Goal: Information Seeking & Learning: Find specific fact

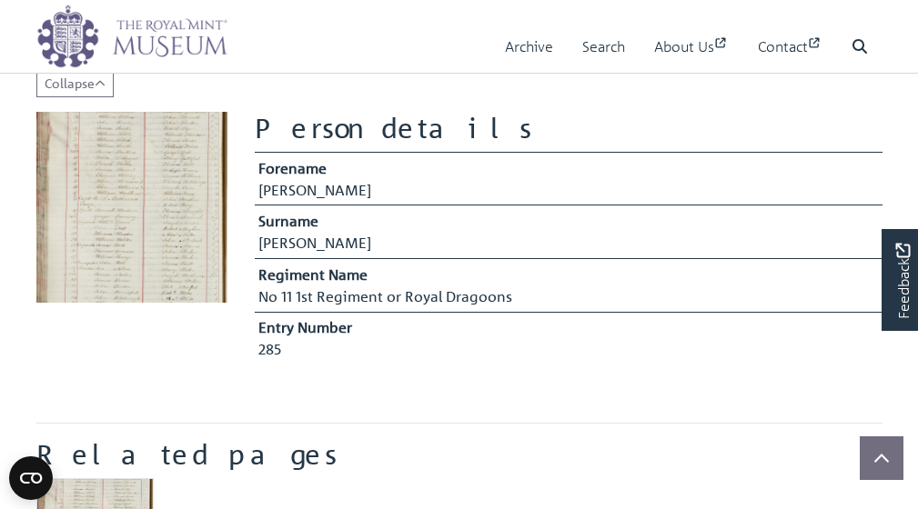
scroll to position [445, 0]
click at [131, 203] on img at bounding box center [131, 206] width 191 height 191
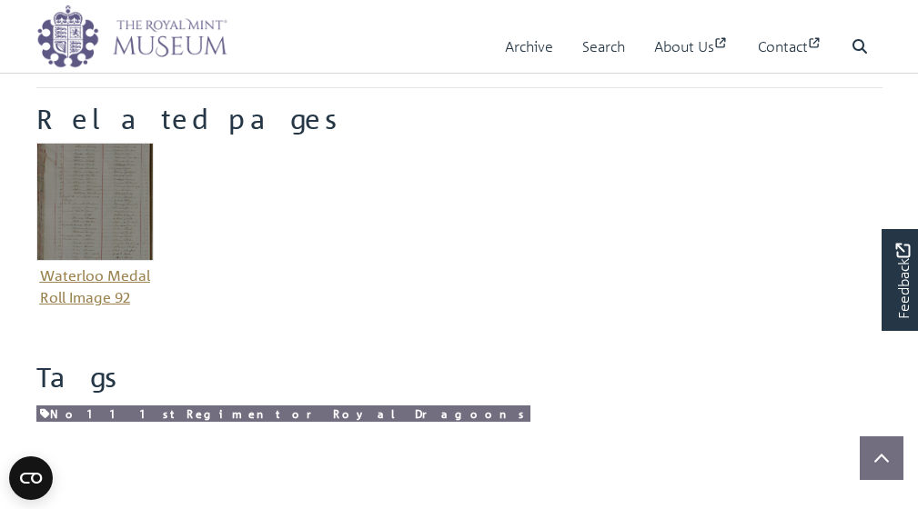
scroll to position [788, 0]
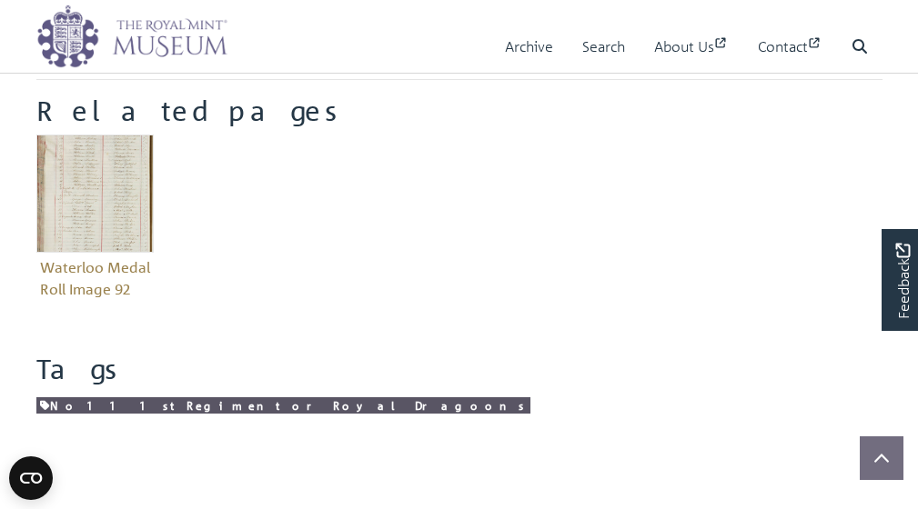
click at [118, 407] on link "No 11 1st Regiment or Royal Dragoons" at bounding box center [283, 405] width 494 height 17
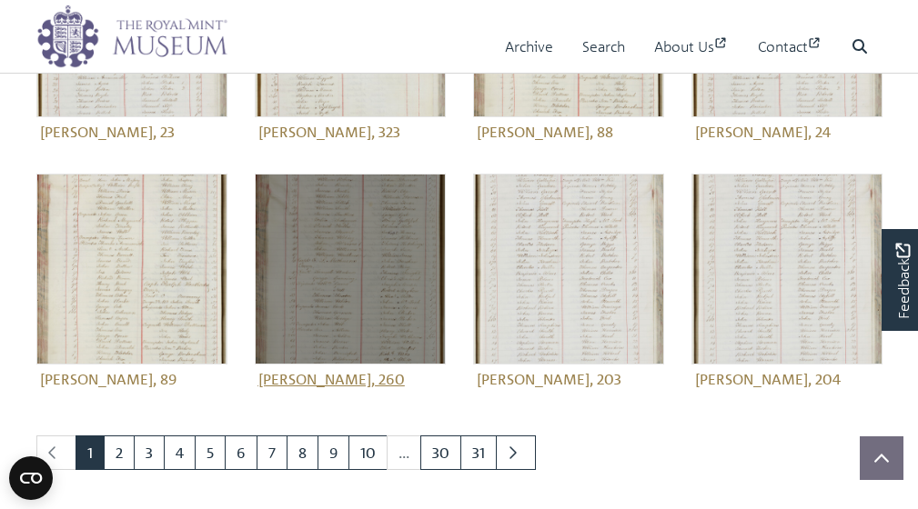
scroll to position [632, 0]
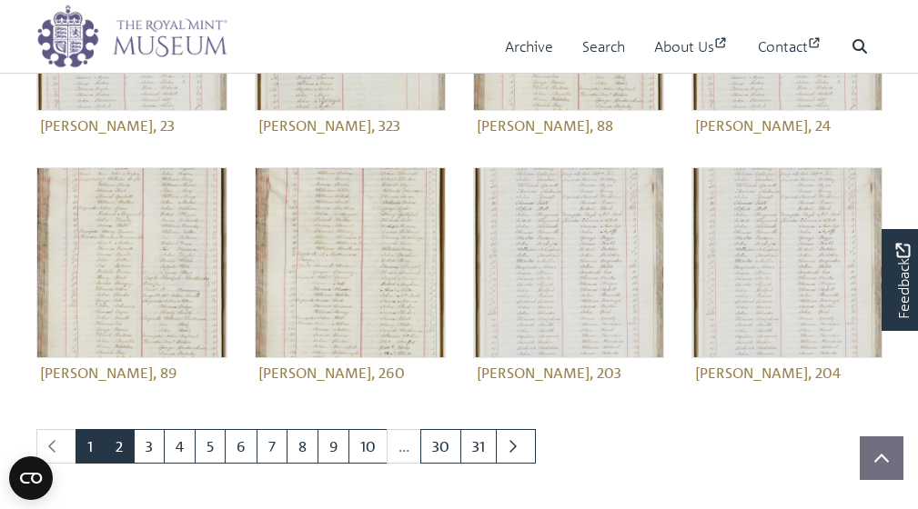
click at [118, 446] on link "2" at bounding box center [119, 446] width 31 height 35
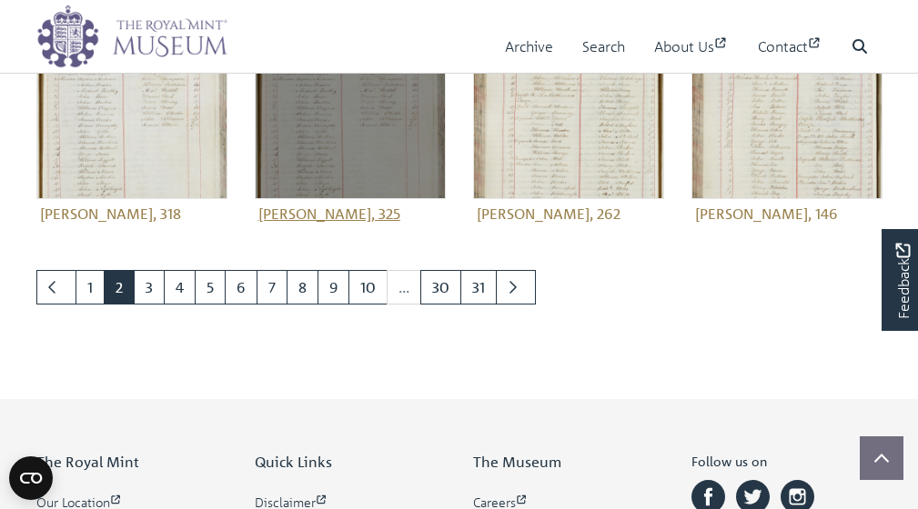
scroll to position [768, 0]
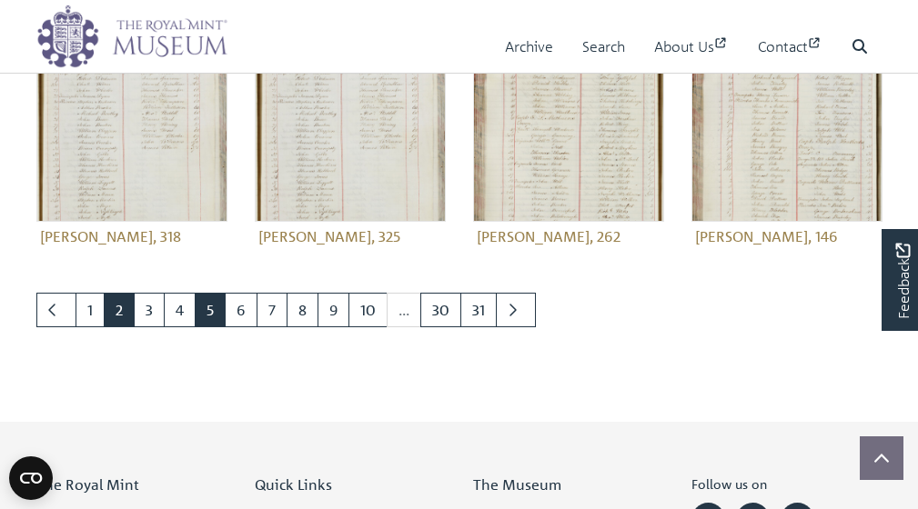
click at [209, 309] on link "5" at bounding box center [210, 310] width 31 height 35
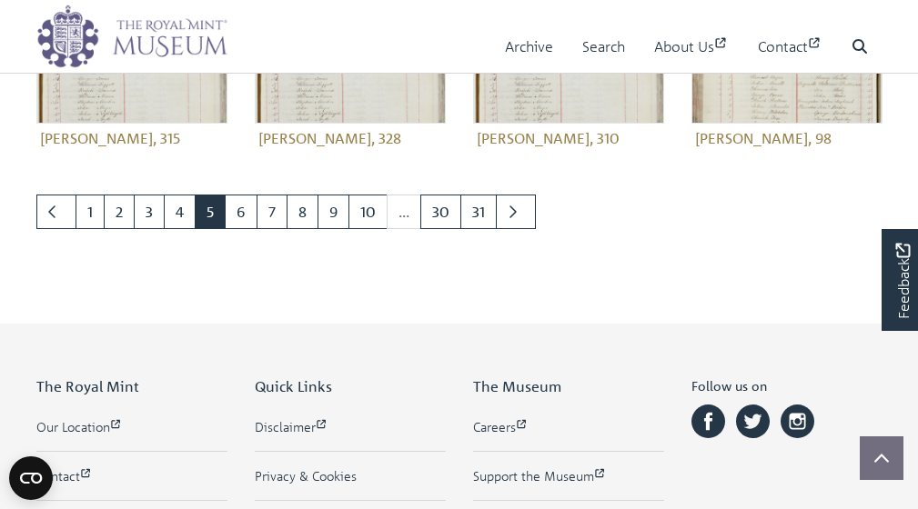
scroll to position [888, 0]
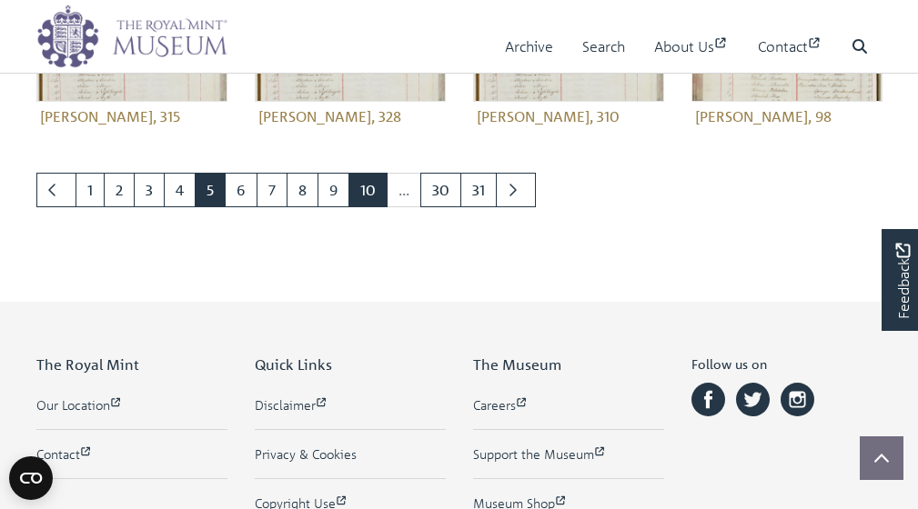
click at [356, 190] on link "10" at bounding box center [367, 190] width 39 height 35
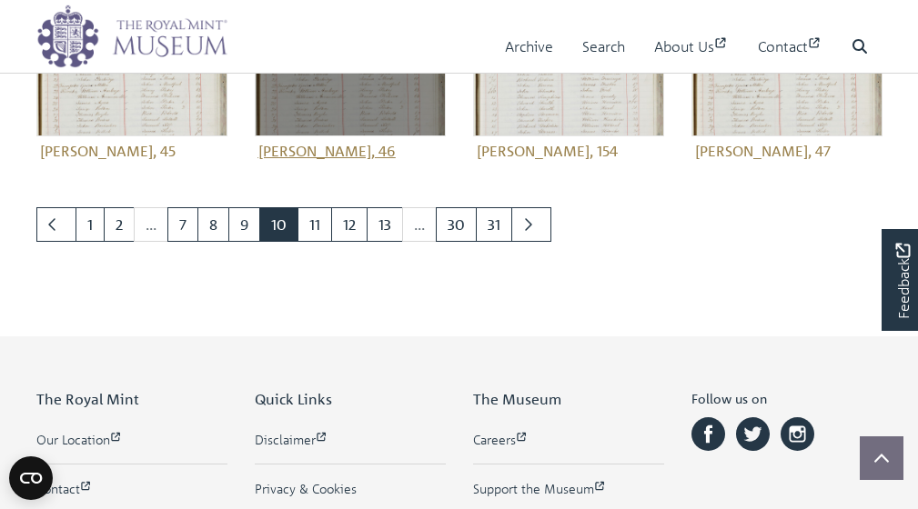
scroll to position [879, 0]
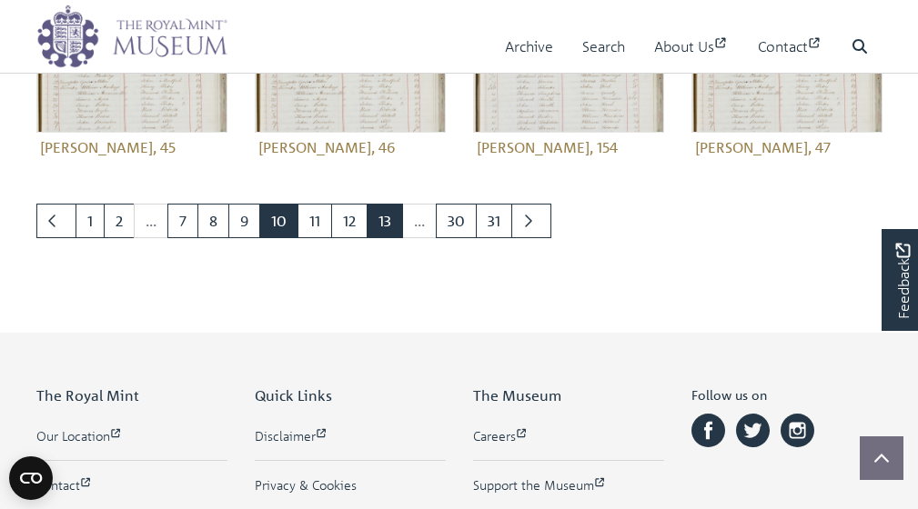
click at [383, 204] on link "13" at bounding box center [384, 221] width 36 height 35
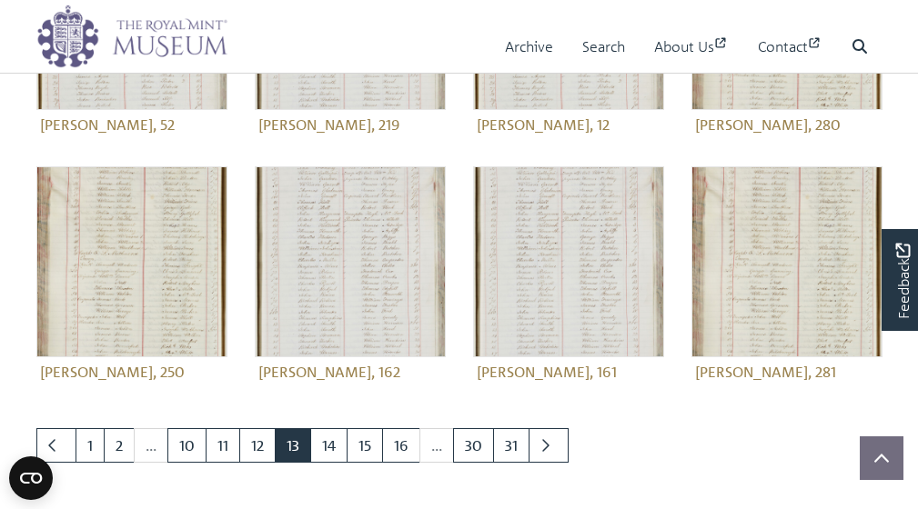
scroll to position [636, 0]
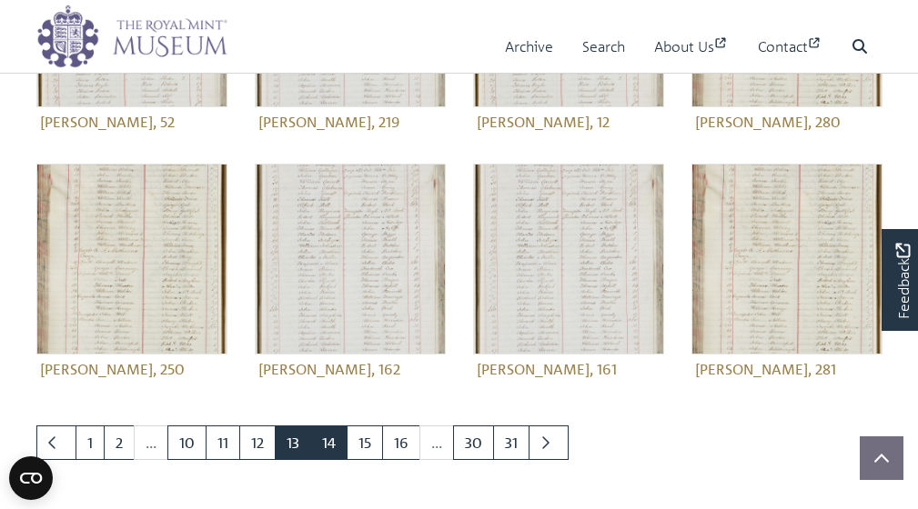
click at [332, 445] on link "14" at bounding box center [328, 443] width 37 height 35
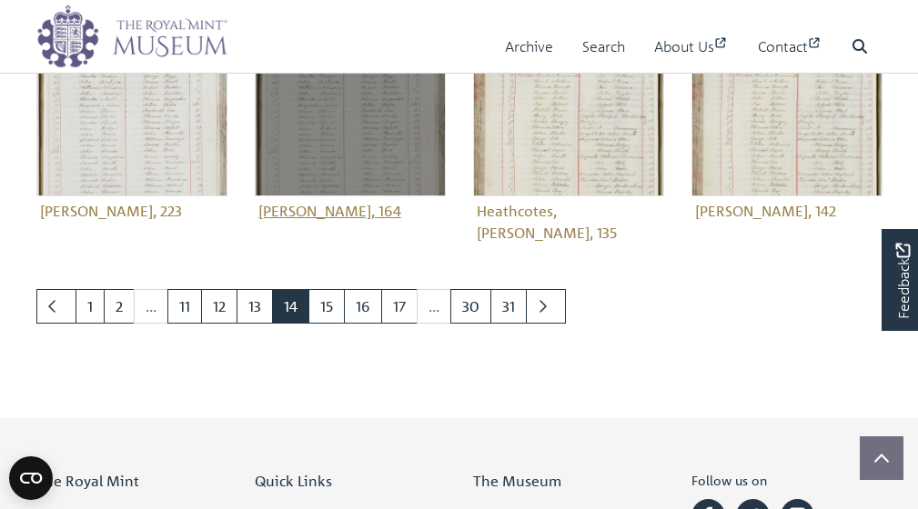
scroll to position [819, 0]
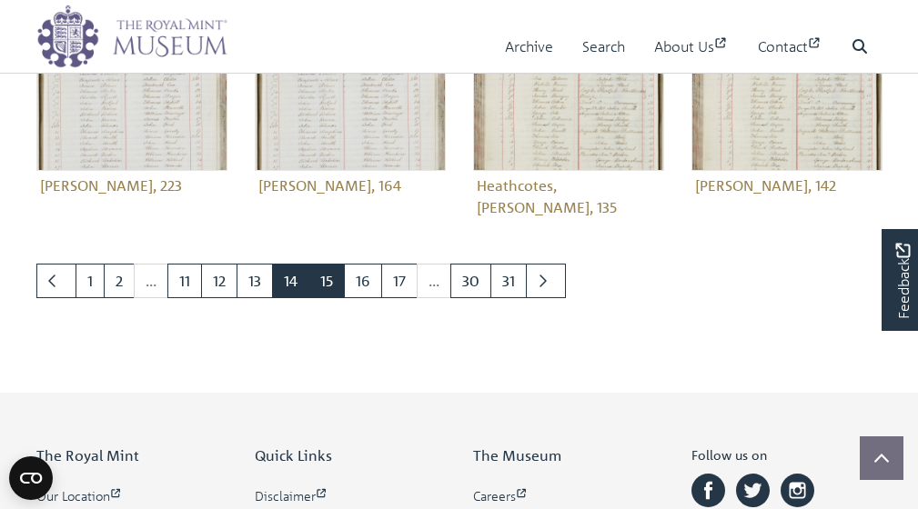
click at [327, 266] on link "15" at bounding box center [326, 281] width 36 height 35
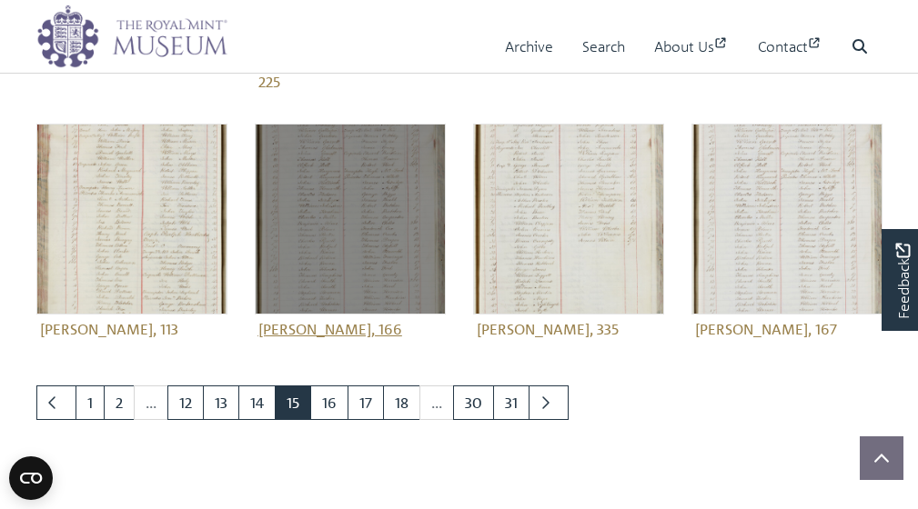
scroll to position [723, 0]
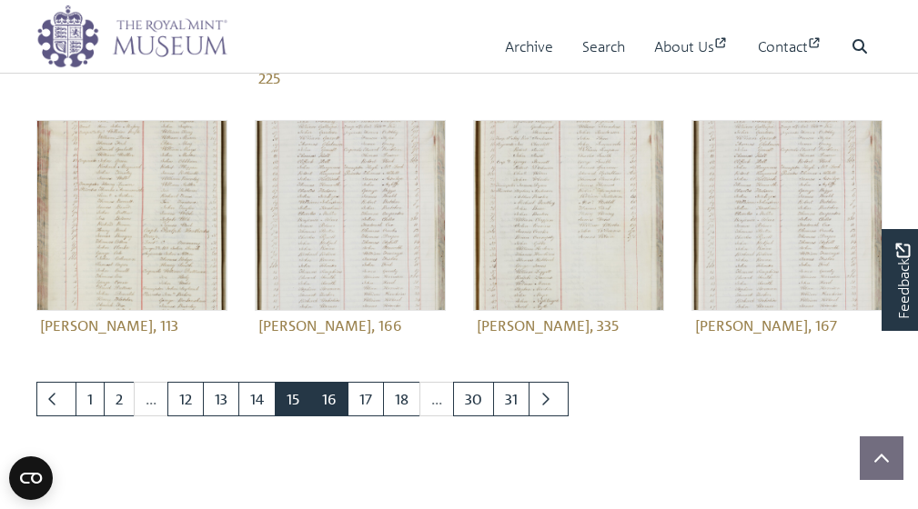
click at [322, 382] on link "16" at bounding box center [329, 399] width 38 height 35
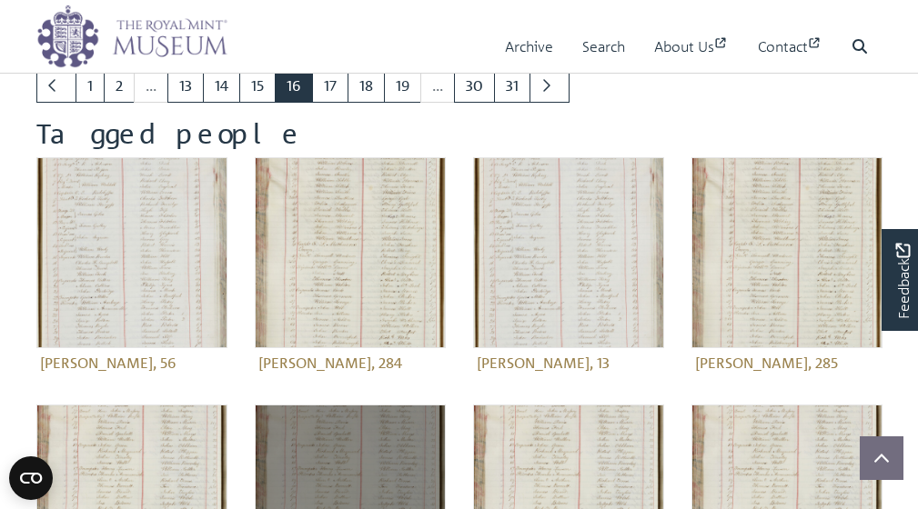
scroll to position [144, 0]
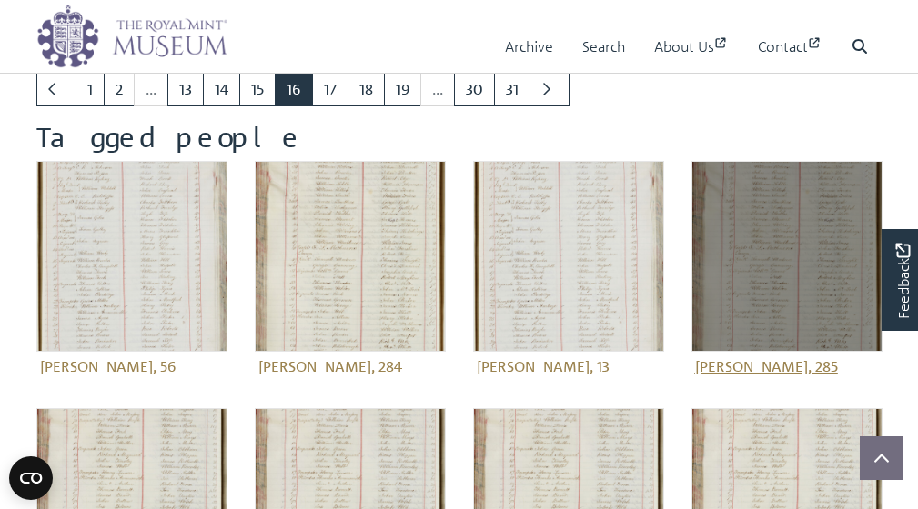
click at [778, 266] on img at bounding box center [786, 256] width 191 height 191
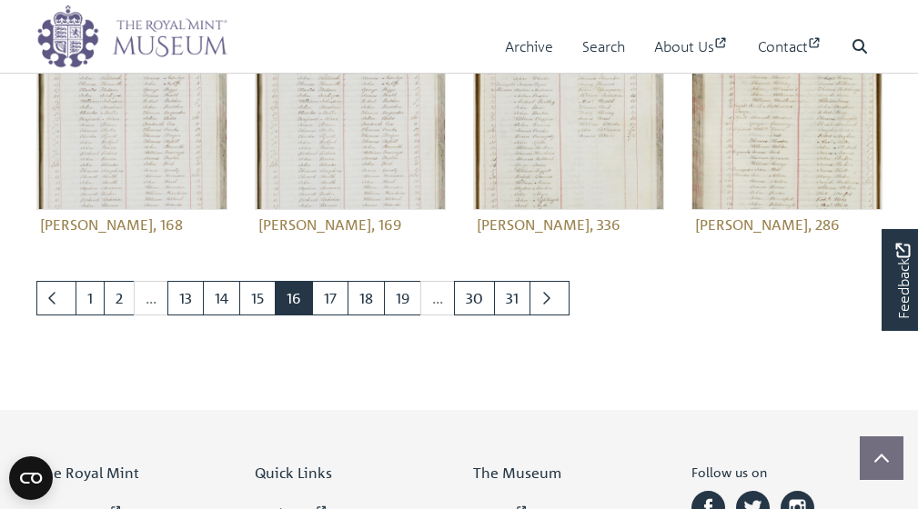
scroll to position [782, 0]
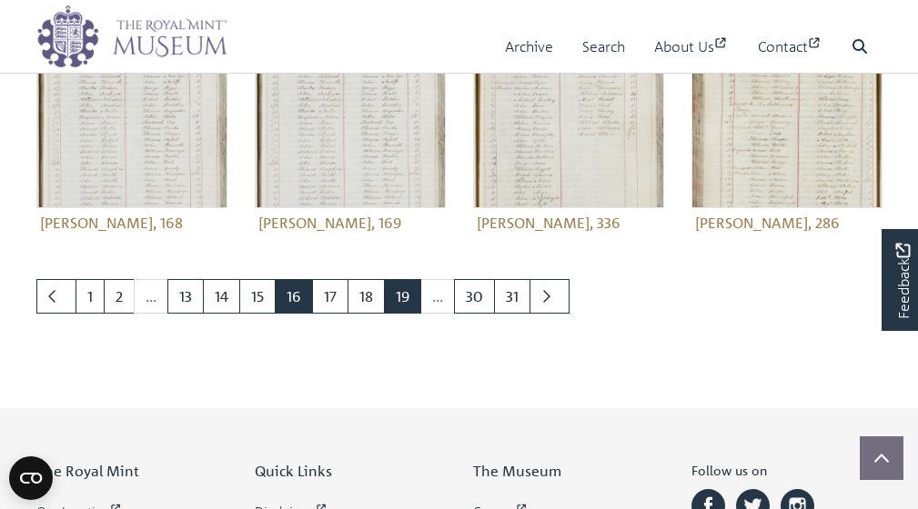
click at [405, 302] on link "19" at bounding box center [402, 296] width 37 height 35
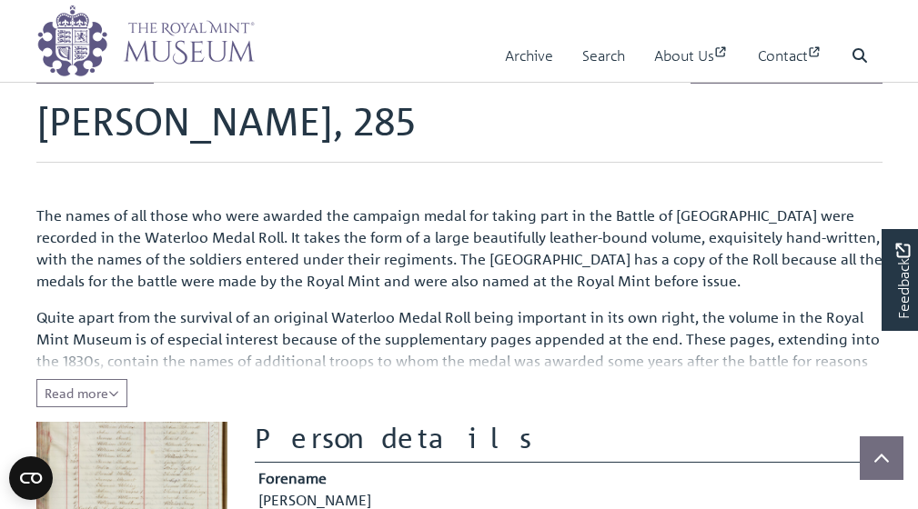
scroll to position [49, 0]
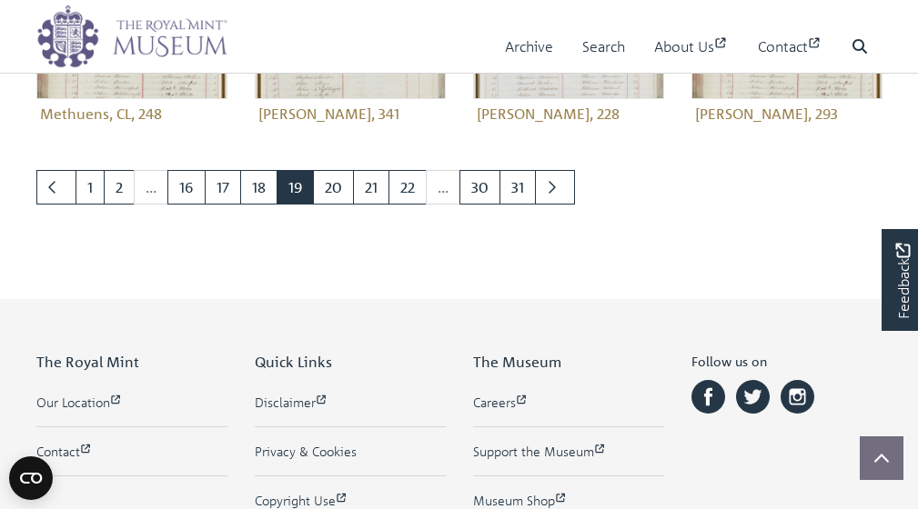
scroll to position [873, 0]
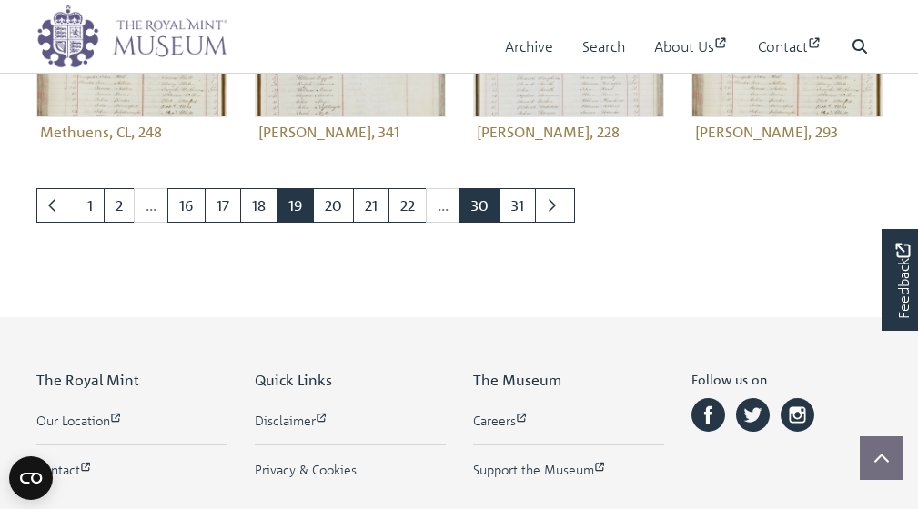
click at [483, 210] on link "30" at bounding box center [479, 205] width 41 height 35
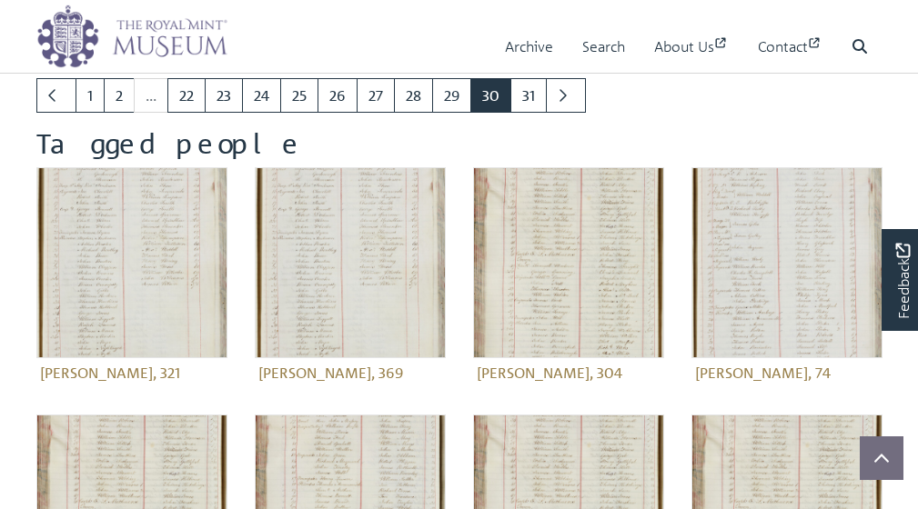
scroll to position [138, 0]
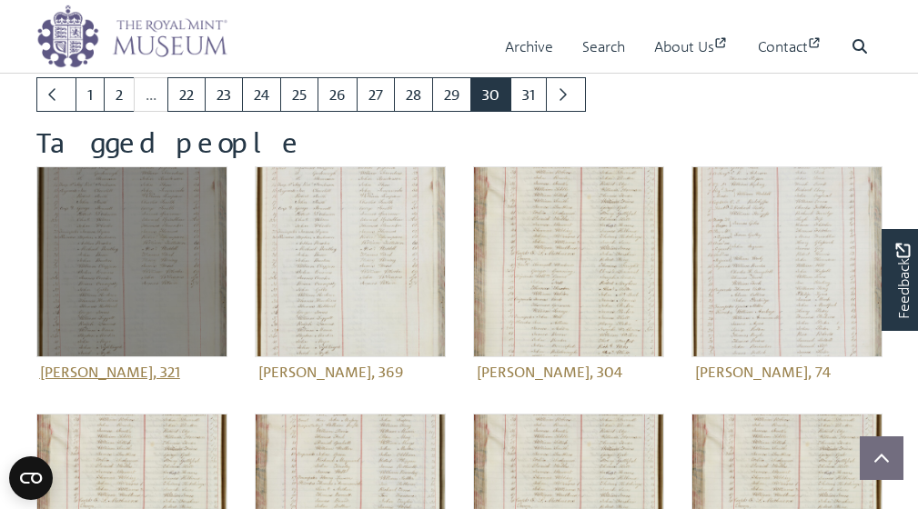
click at [101, 264] on img at bounding box center [131, 261] width 191 height 191
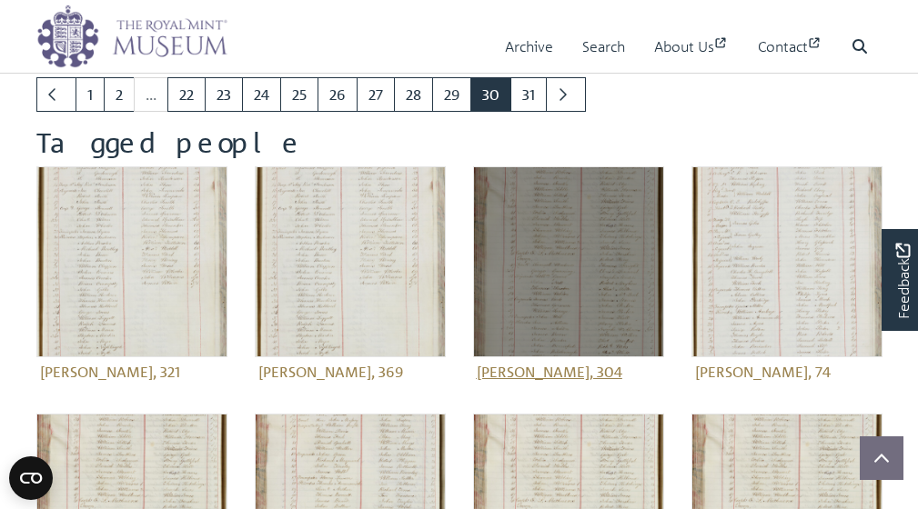
click at [578, 270] on img at bounding box center [568, 261] width 191 height 191
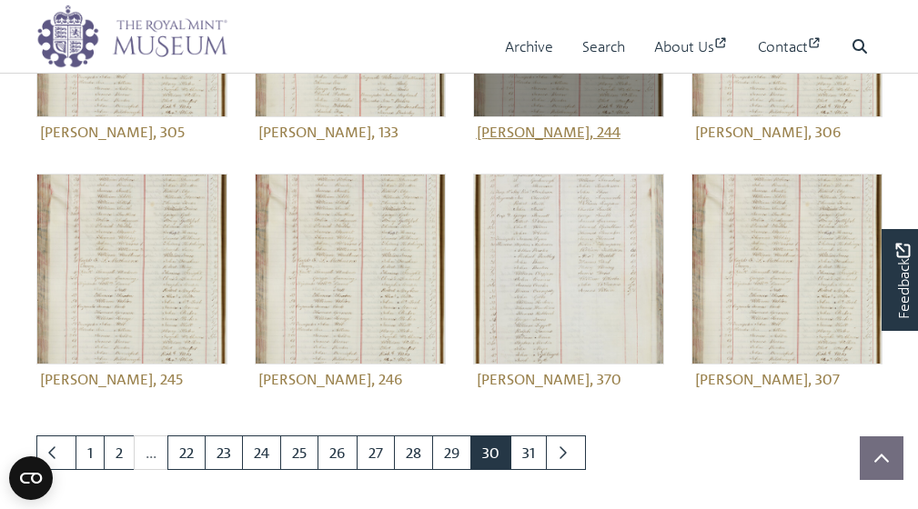
scroll to position [627, 0]
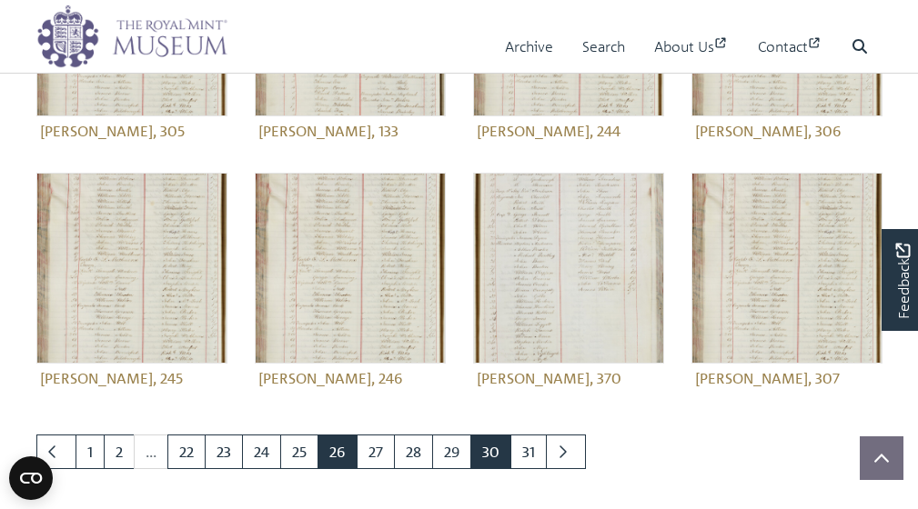
click at [349, 447] on link "26" at bounding box center [337, 452] width 40 height 35
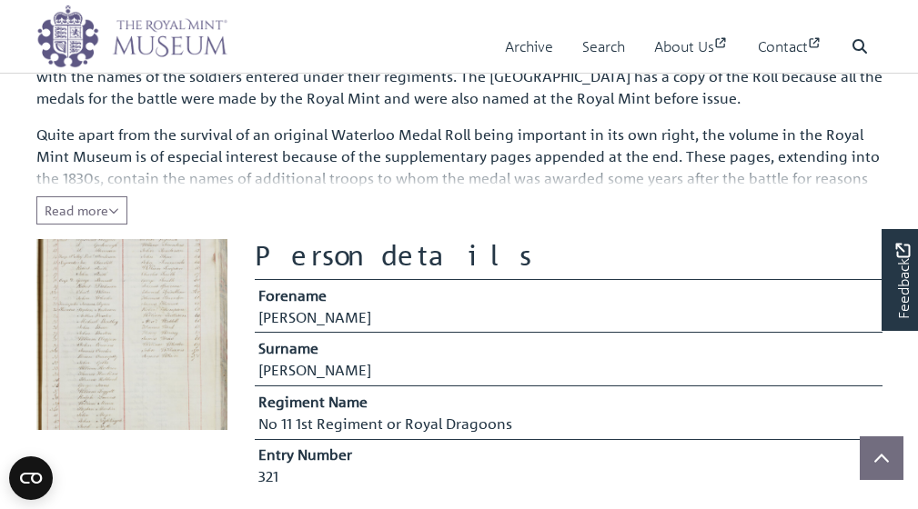
scroll to position [238, 0]
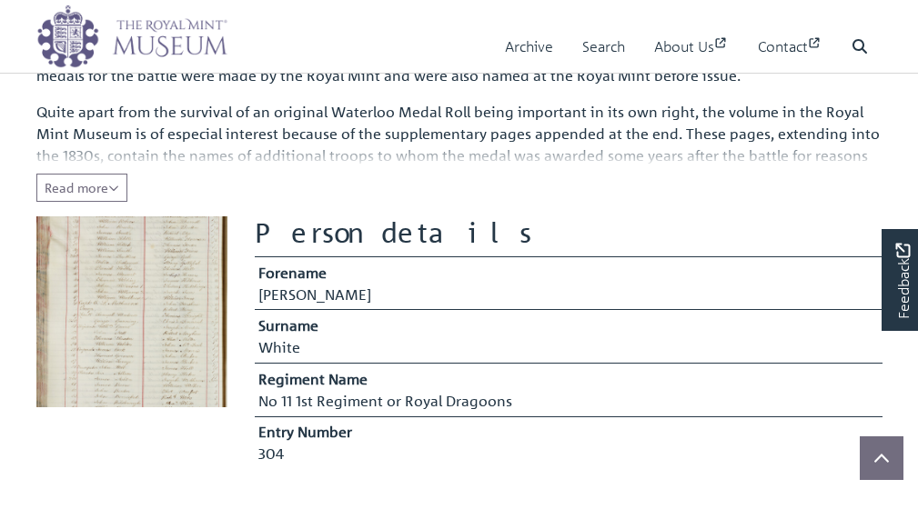
scroll to position [260, 0]
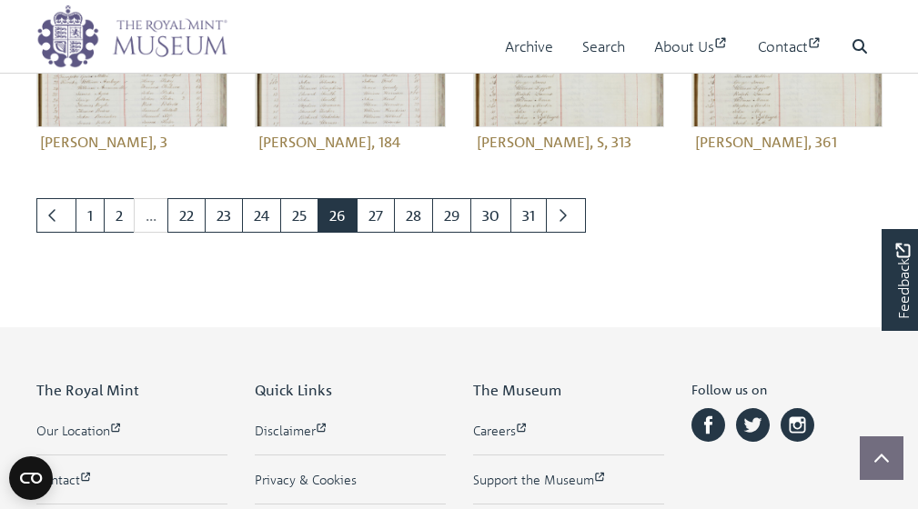
scroll to position [845, 0]
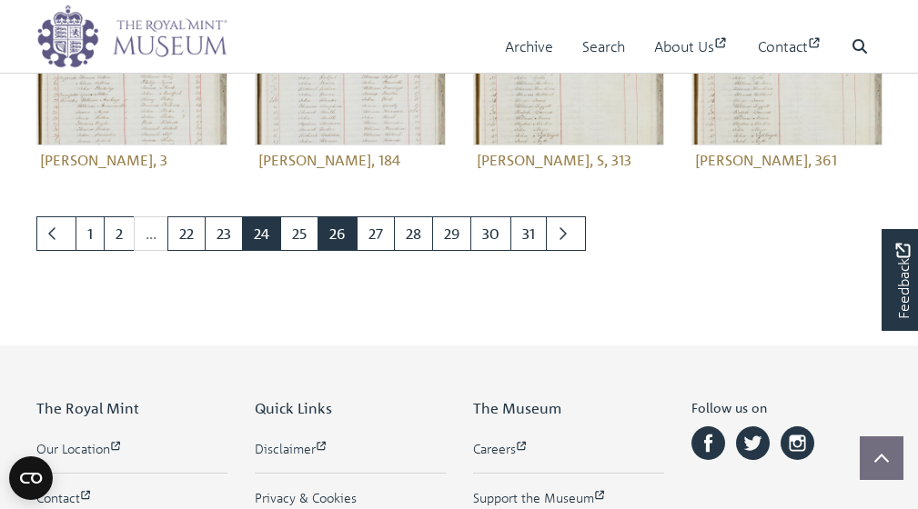
click at [266, 230] on link "24" at bounding box center [261, 233] width 39 height 35
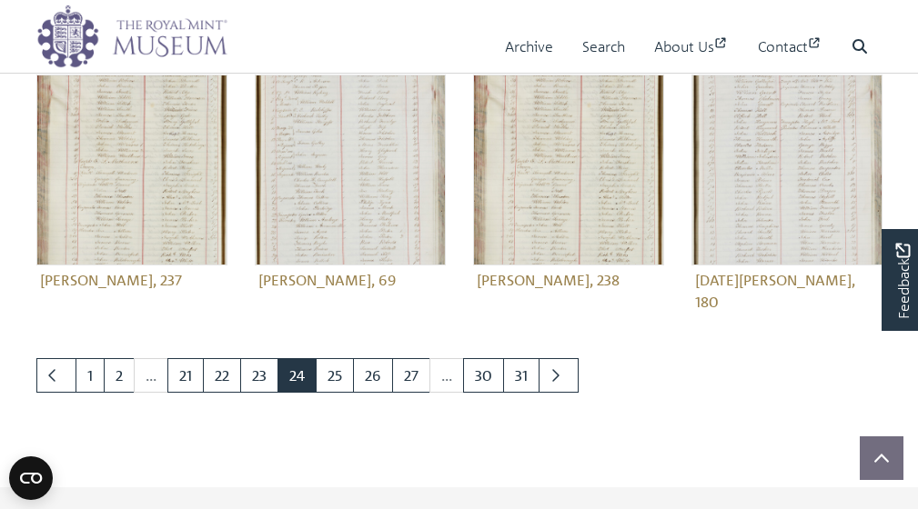
scroll to position [728, 0]
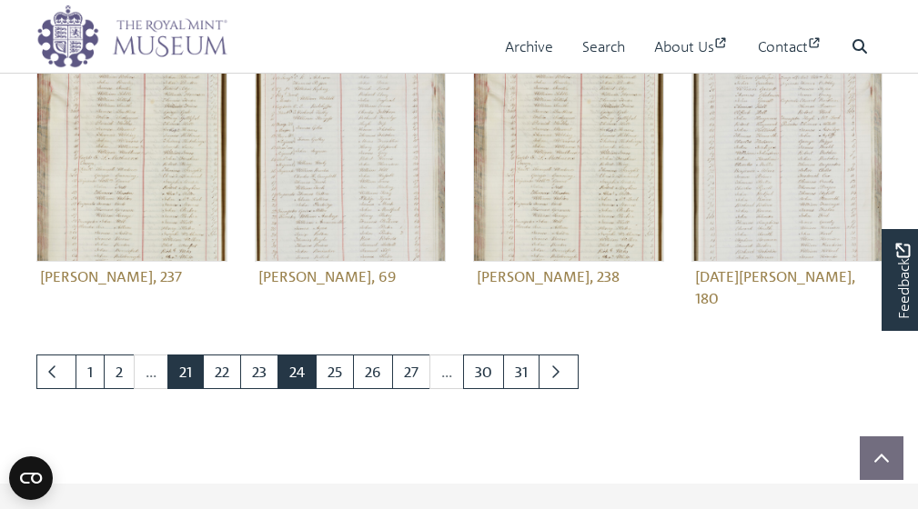
click at [188, 355] on link "21" at bounding box center [185, 372] width 36 height 35
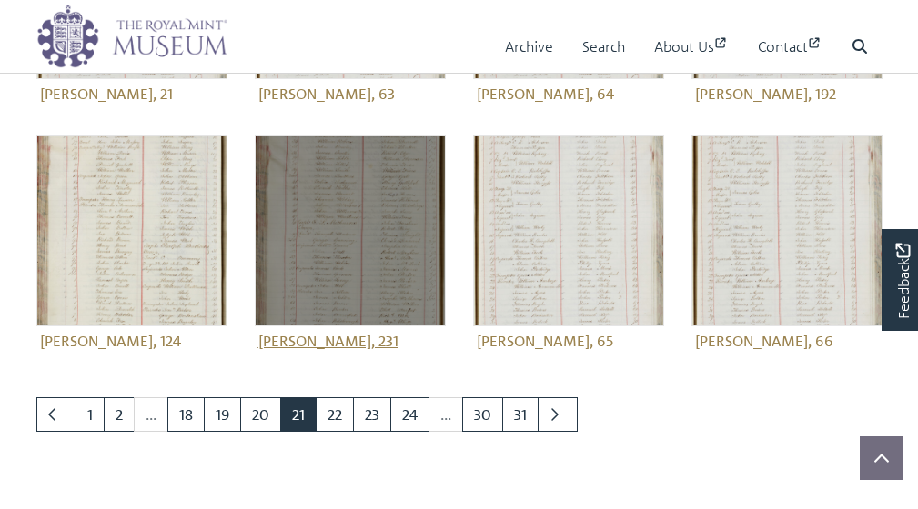
scroll to position [667, 0]
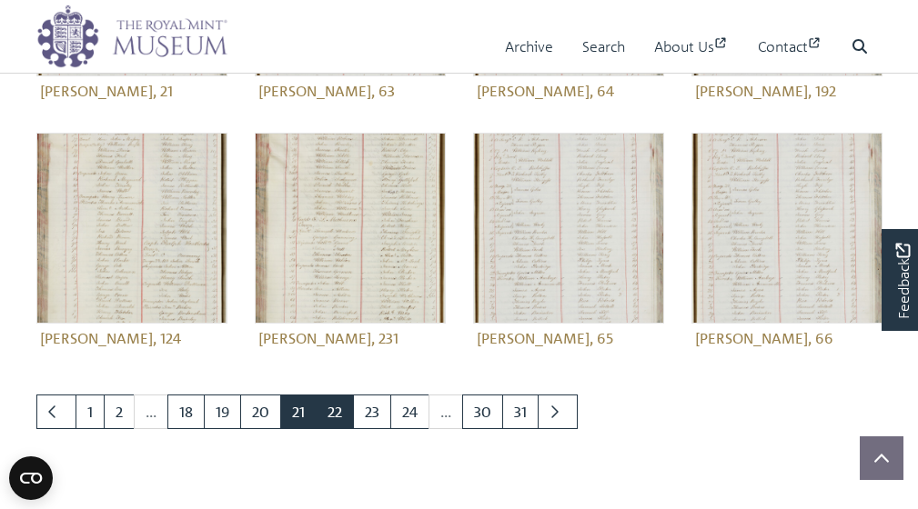
click at [344, 402] on link "22" at bounding box center [335, 412] width 38 height 35
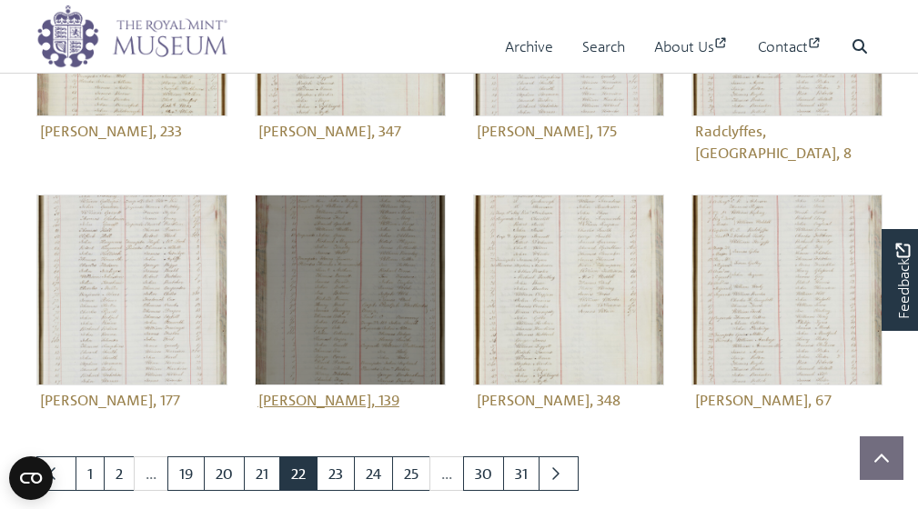
scroll to position [650, 0]
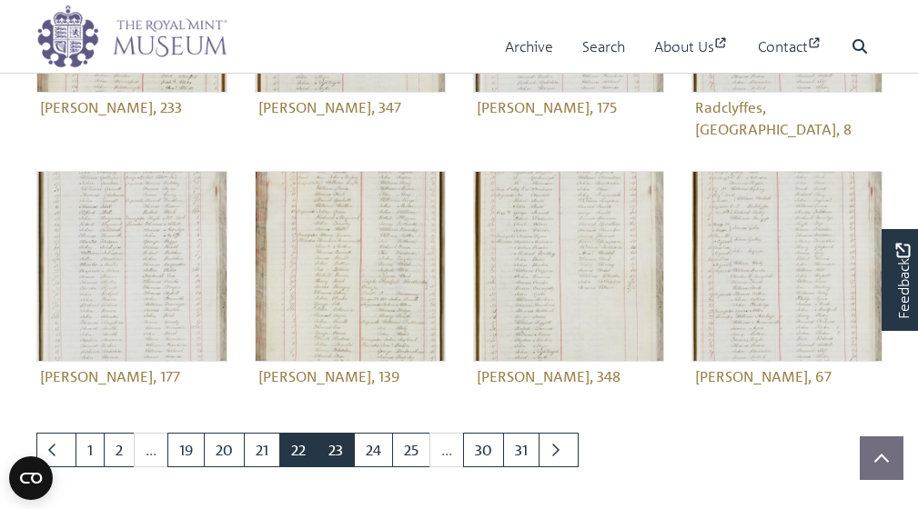
click at [338, 433] on link "23" at bounding box center [335, 450] width 38 height 35
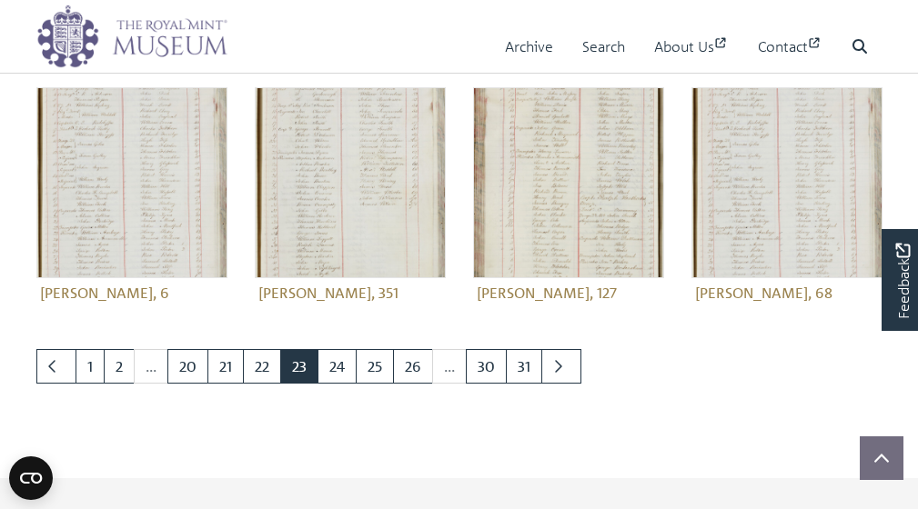
scroll to position [718, 0]
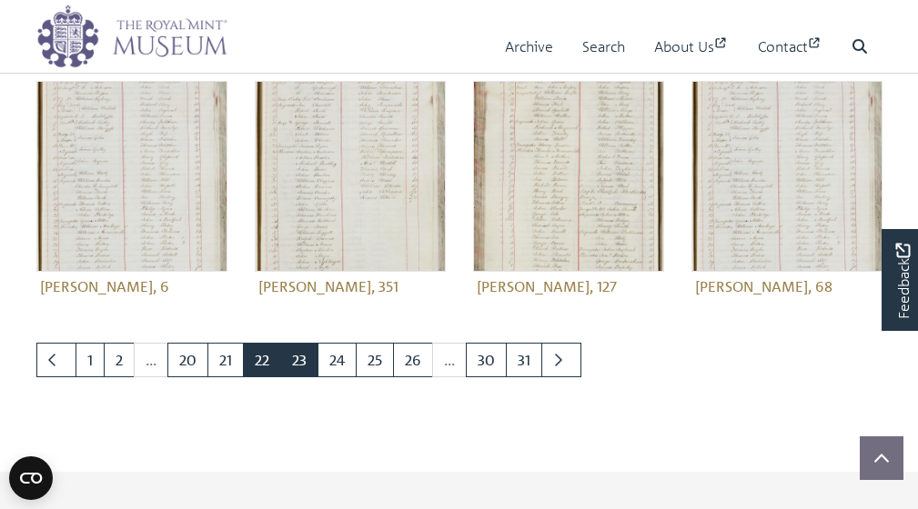
click at [262, 356] on link "22" at bounding box center [262, 360] width 38 height 35
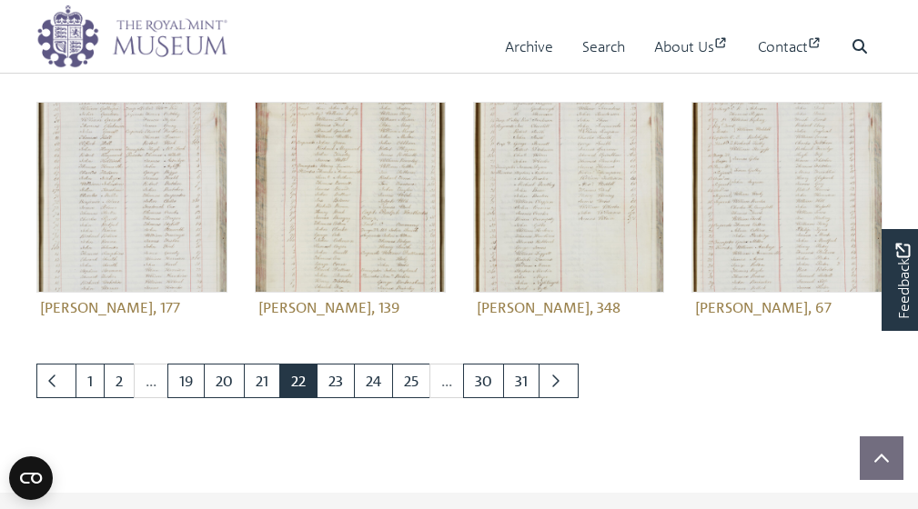
scroll to position [722, 0]
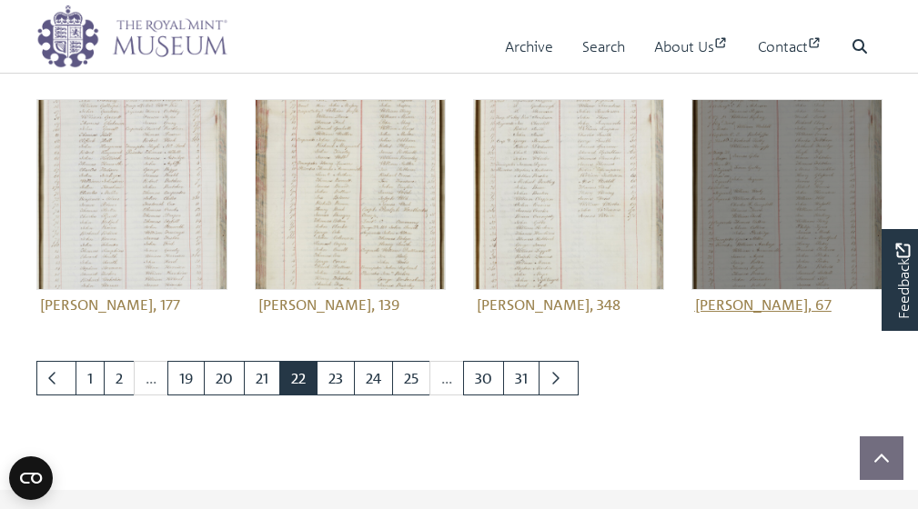
click at [764, 205] on img at bounding box center [786, 194] width 191 height 191
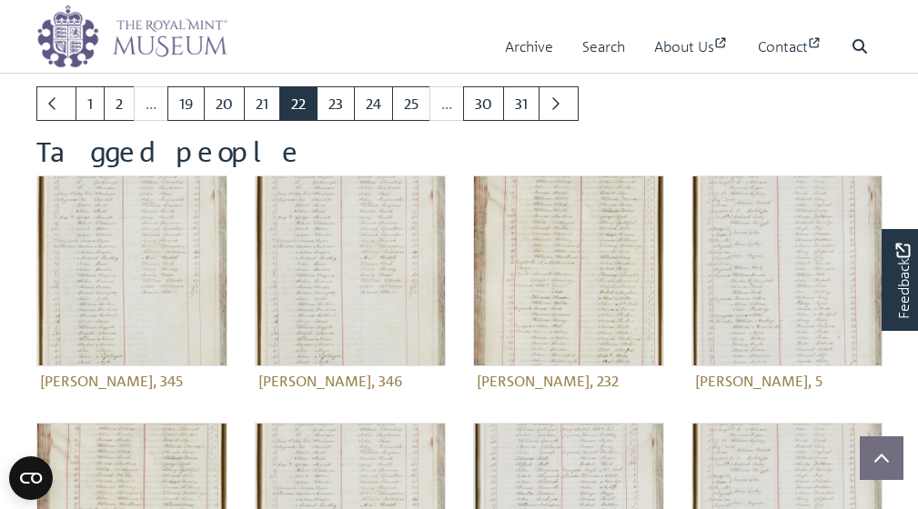
scroll to position [130, 0]
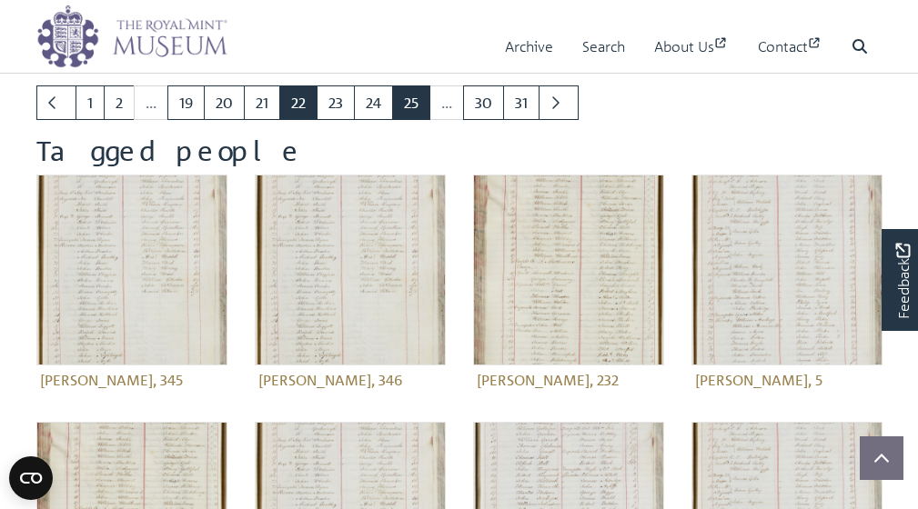
click at [422, 103] on link "25" at bounding box center [411, 102] width 38 height 35
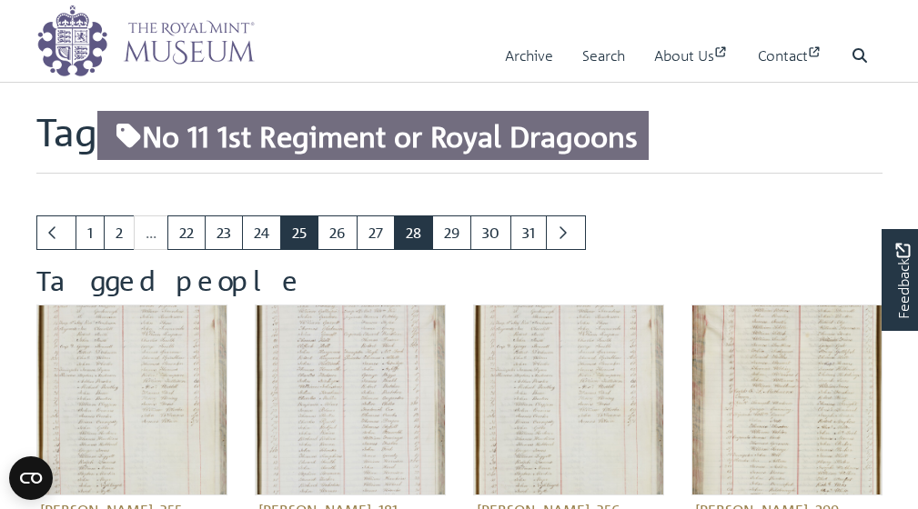
click at [417, 230] on link "28" at bounding box center [413, 233] width 39 height 35
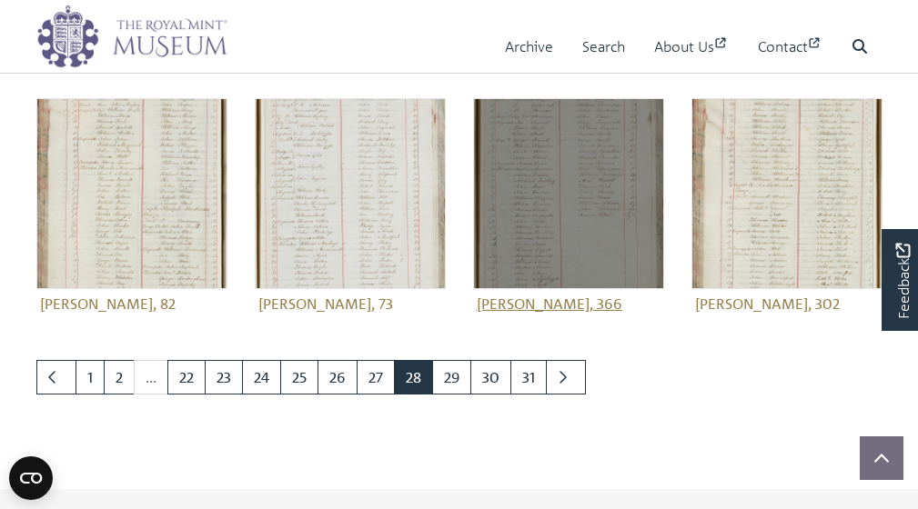
scroll to position [723, 0]
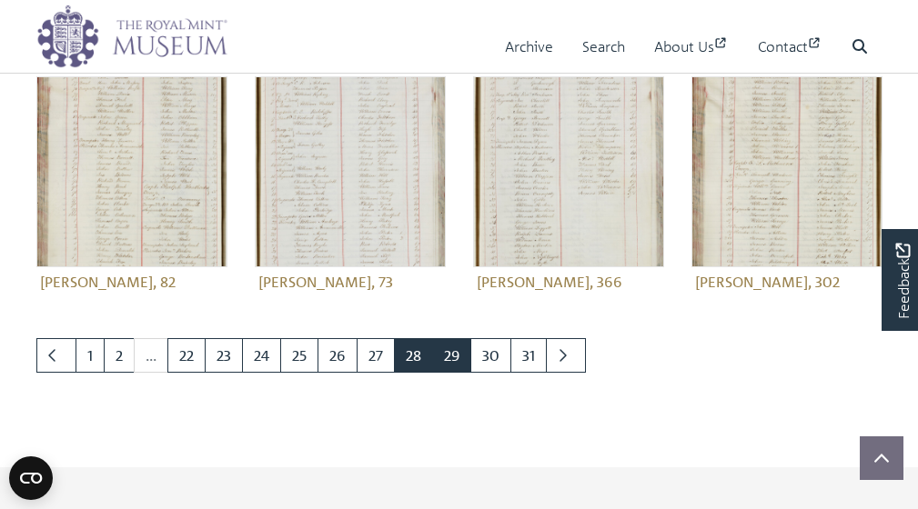
click at [459, 350] on link "29" at bounding box center [451, 355] width 39 height 35
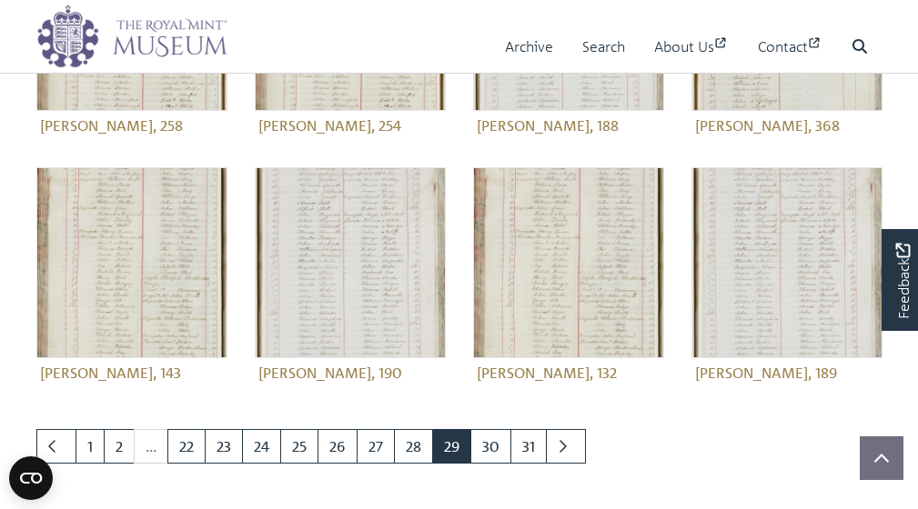
scroll to position [639, 0]
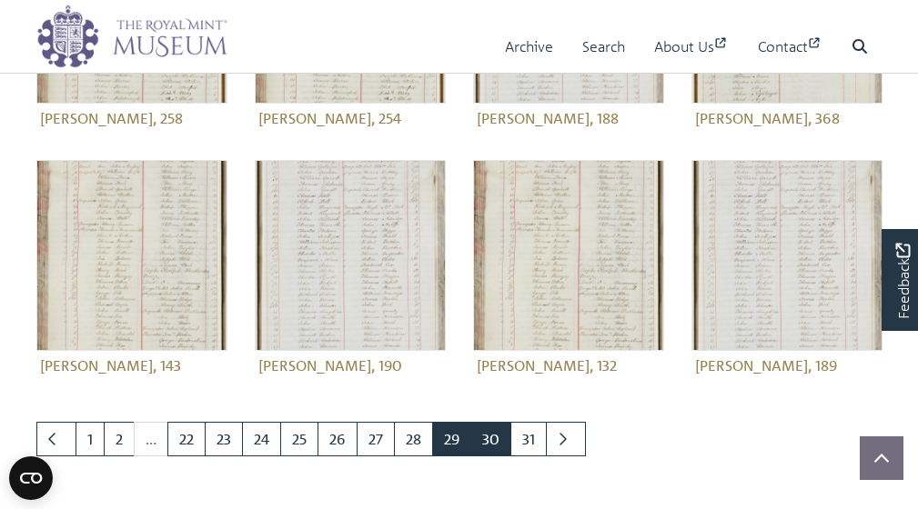
click at [493, 438] on link "30" at bounding box center [490, 439] width 41 height 35
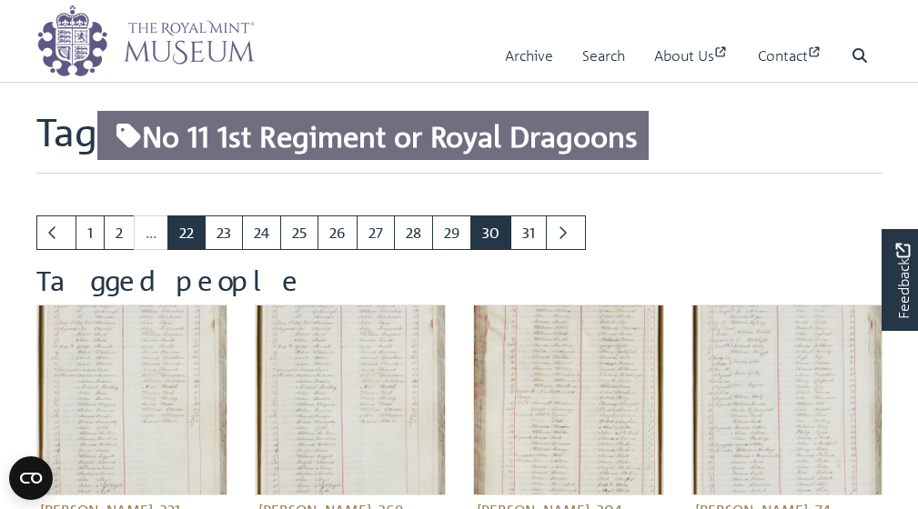
click at [192, 235] on link "22" at bounding box center [186, 233] width 38 height 35
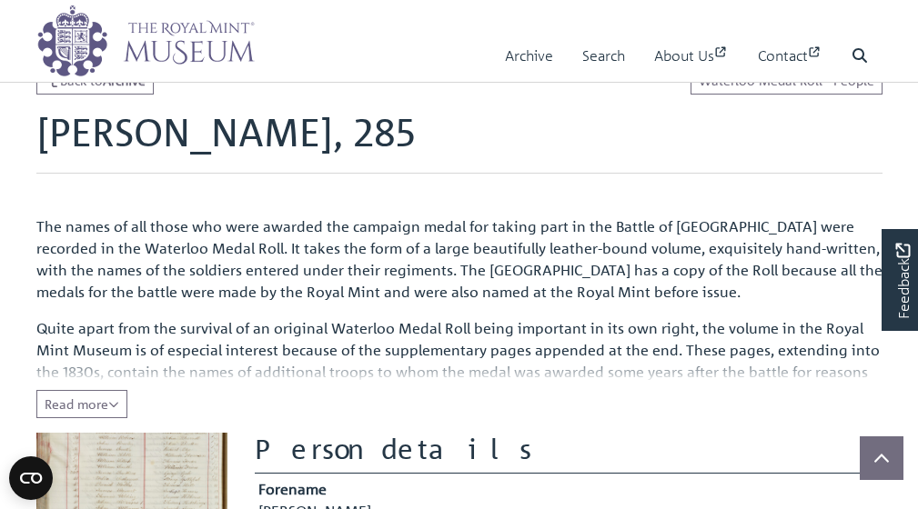
scroll to position [57, 0]
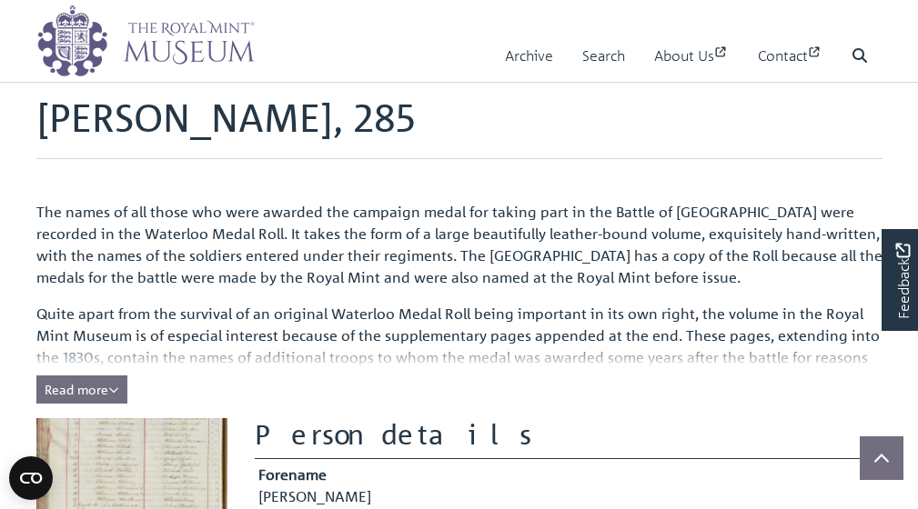
click at [96, 396] on span "Read more" at bounding box center [82, 389] width 75 height 16
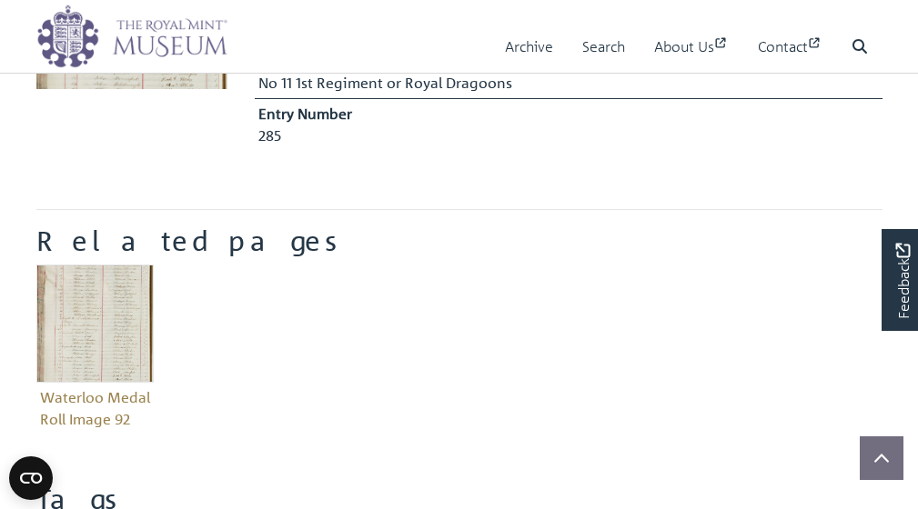
scroll to position [599, 0]
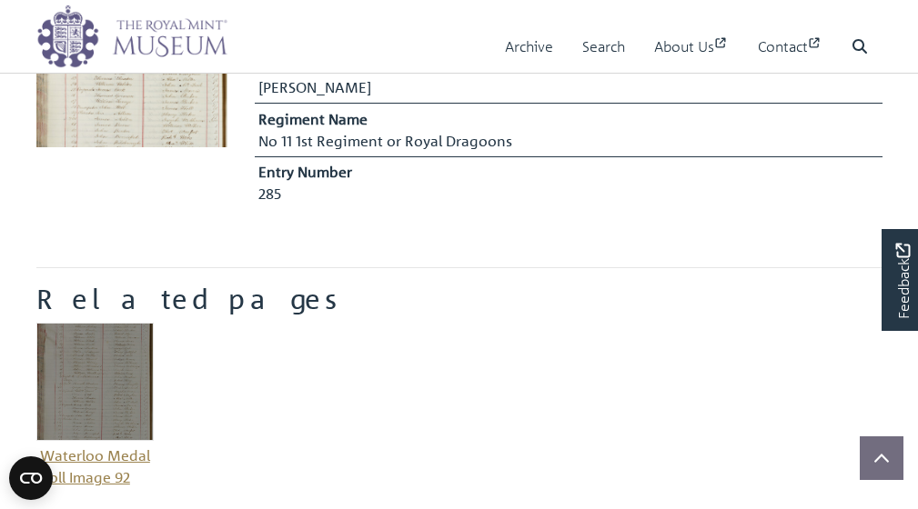
click at [110, 383] on img "Item related to this entity" at bounding box center [95, 382] width 118 height 118
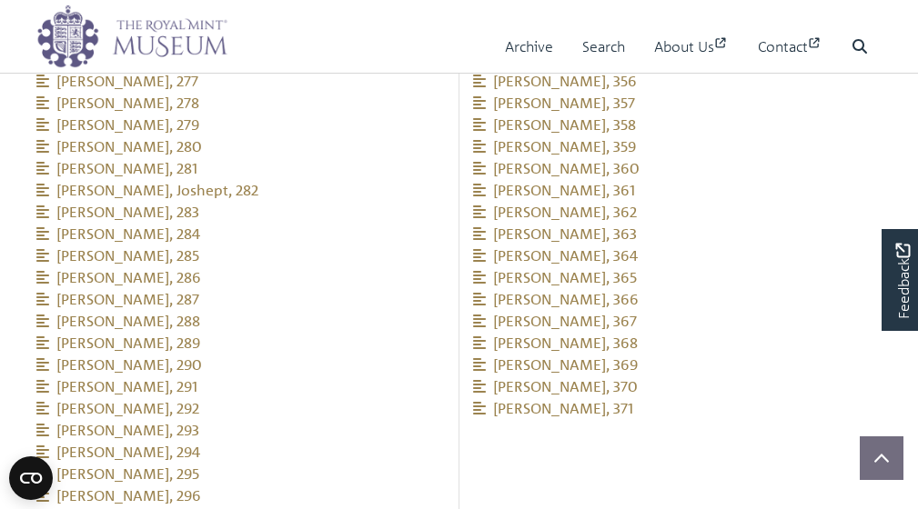
scroll to position [2806, 0]
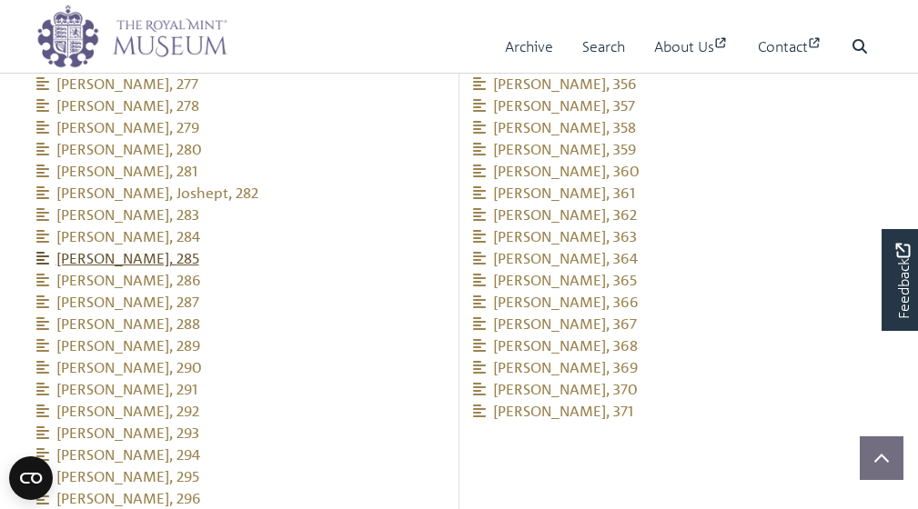
click at [111, 249] on span "[PERSON_NAME], 285" at bounding box center [117, 258] width 163 height 18
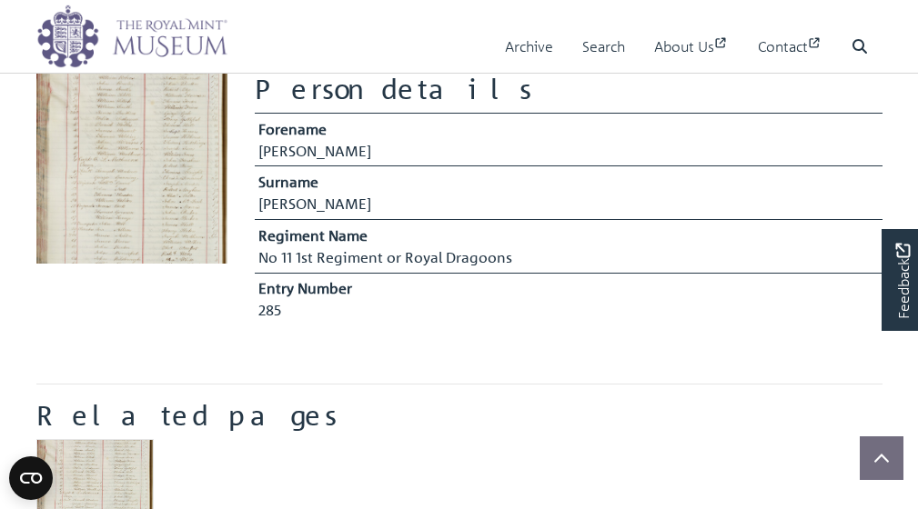
scroll to position [402, 0]
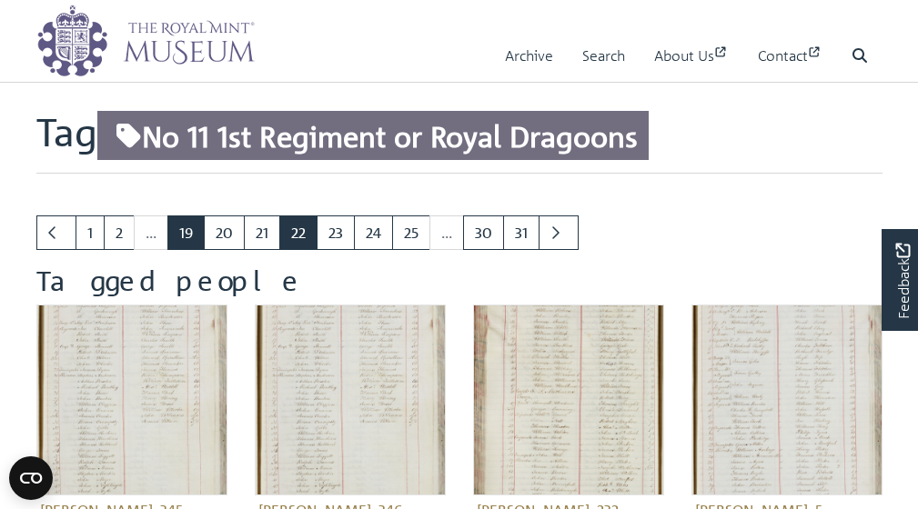
click at [185, 233] on link "19" at bounding box center [185, 233] width 37 height 35
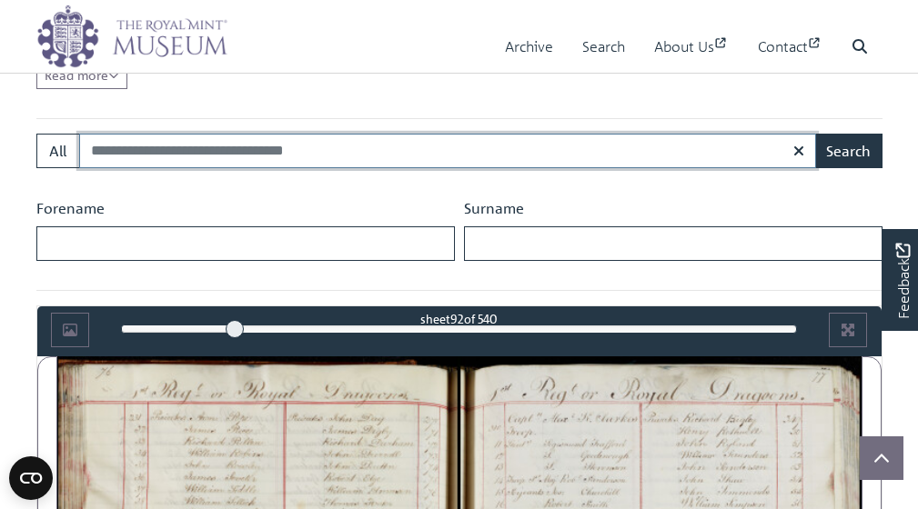
scroll to position [782, 0]
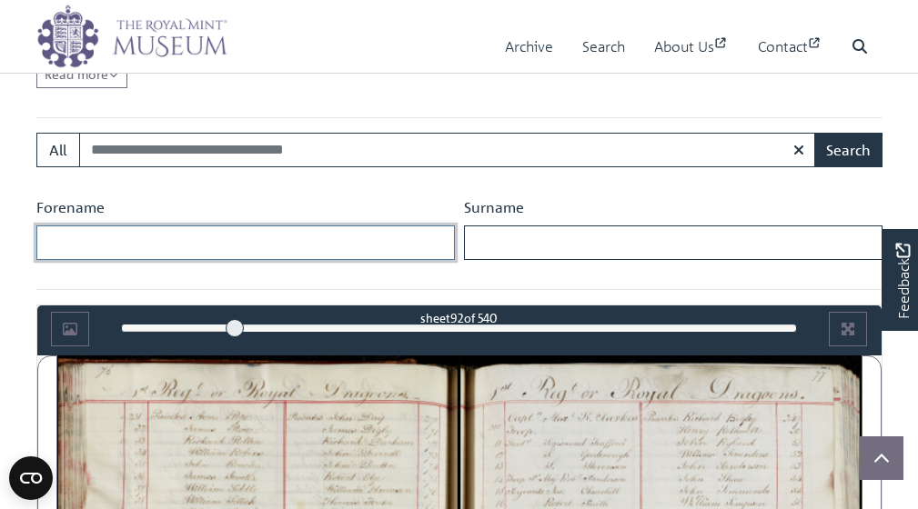
click at [261, 246] on input "Forename" at bounding box center [245, 243] width 418 height 35
type input "******"
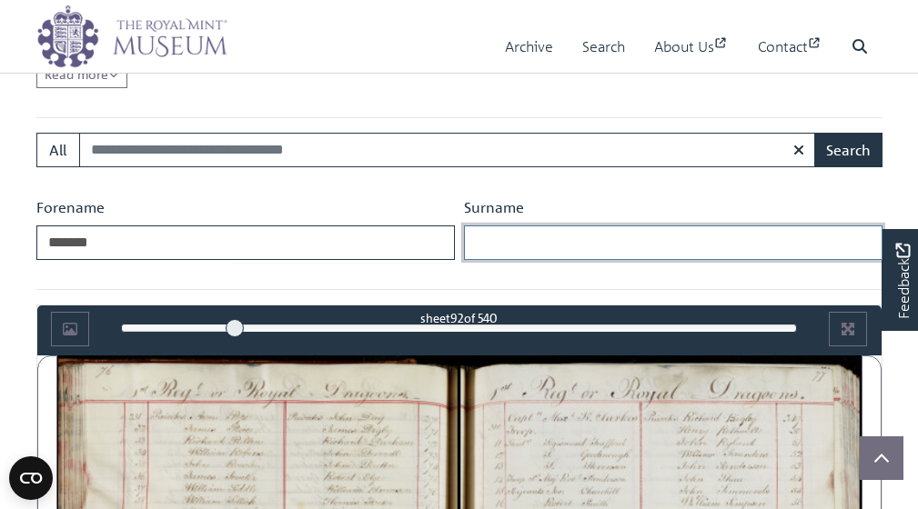
click at [541, 234] on input "Surname" at bounding box center [673, 243] width 418 height 35
type input "****"
click at [848, 149] on button "Search" at bounding box center [848, 150] width 68 height 35
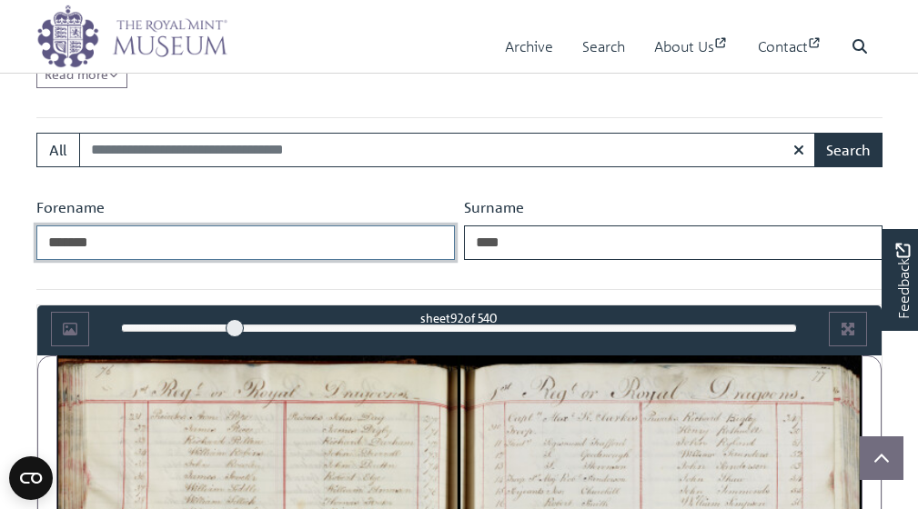
click at [163, 241] on input "******" at bounding box center [245, 243] width 418 height 35
type input "*"
click at [848, 149] on button "Search" at bounding box center [848, 150] width 68 height 35
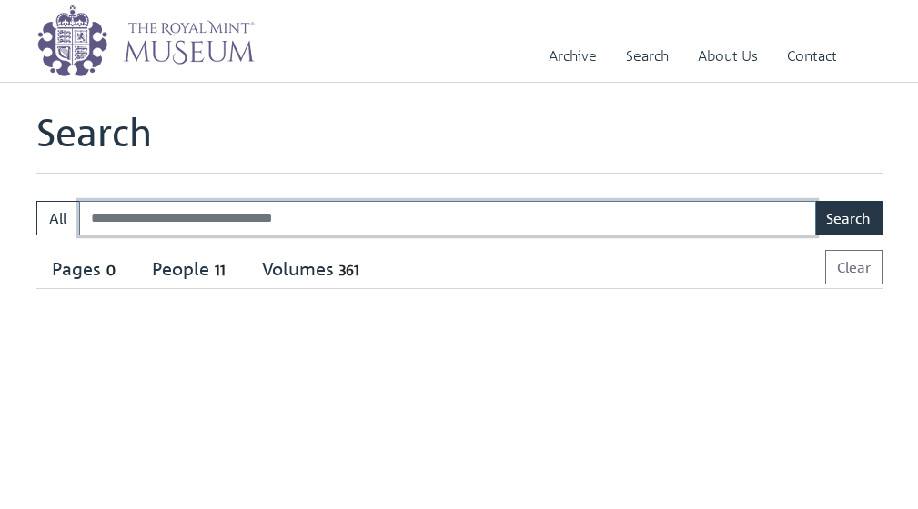
select select "****"
